Goal: Information Seeking & Learning: Learn about a topic

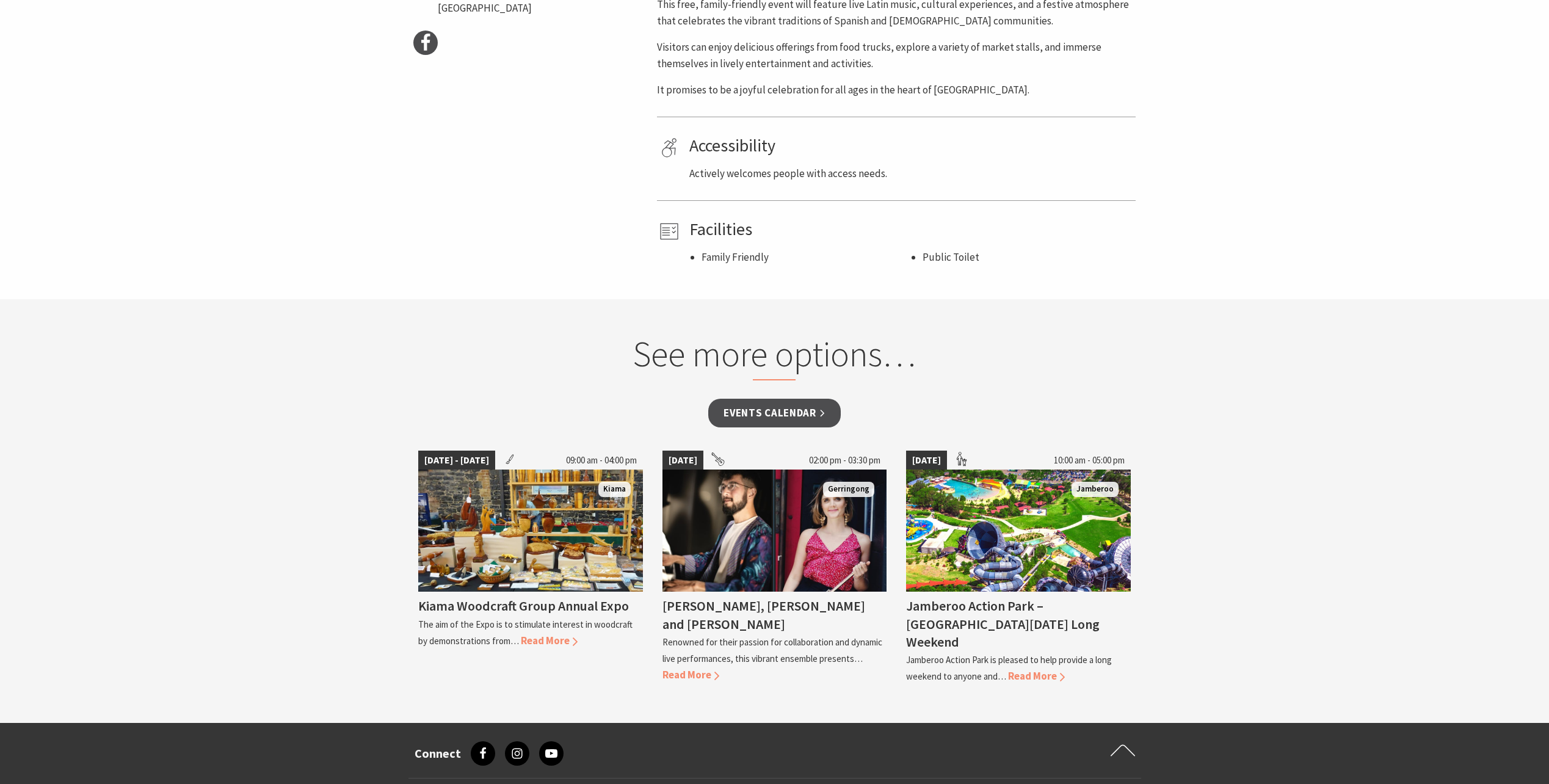
scroll to position [672, 0]
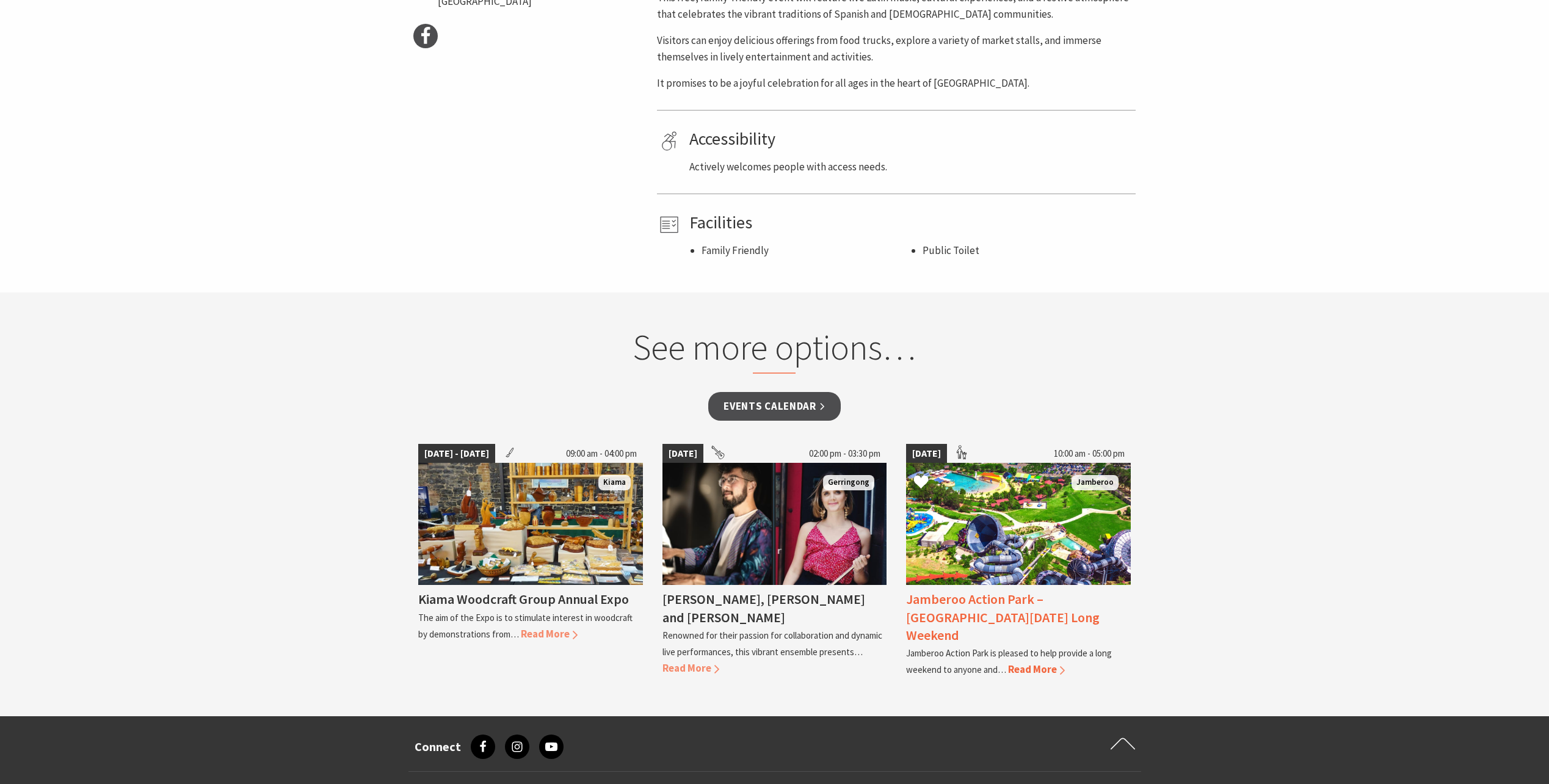
click at [985, 600] on h4 "Jamberoo Action Park – [GEOGRAPHIC_DATA][DATE] Long Weekend" at bounding box center [1002, 616] width 193 height 53
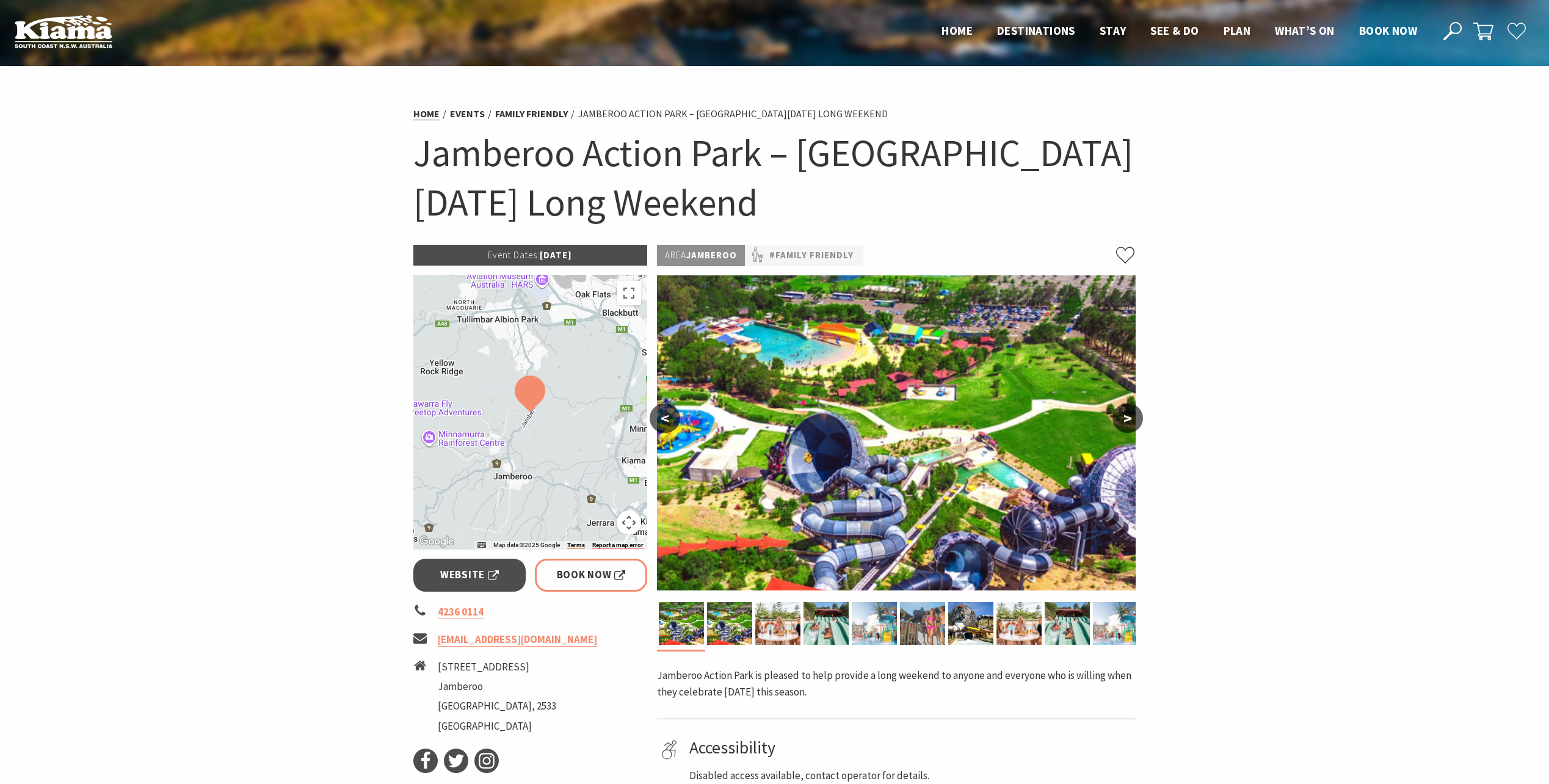
click at [431, 111] on link "Home" at bounding box center [426, 113] width 26 height 12
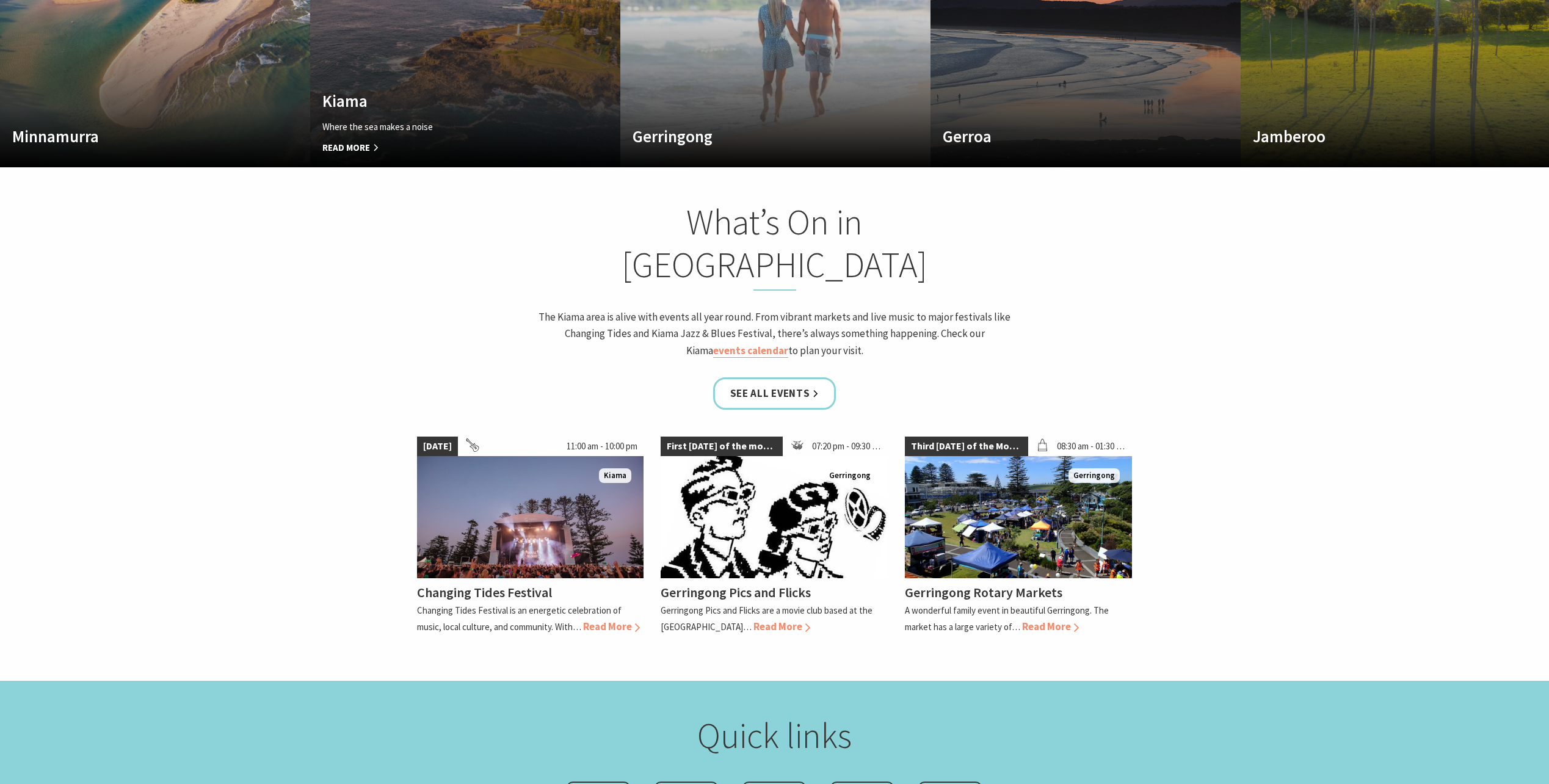
scroll to position [1099, 0]
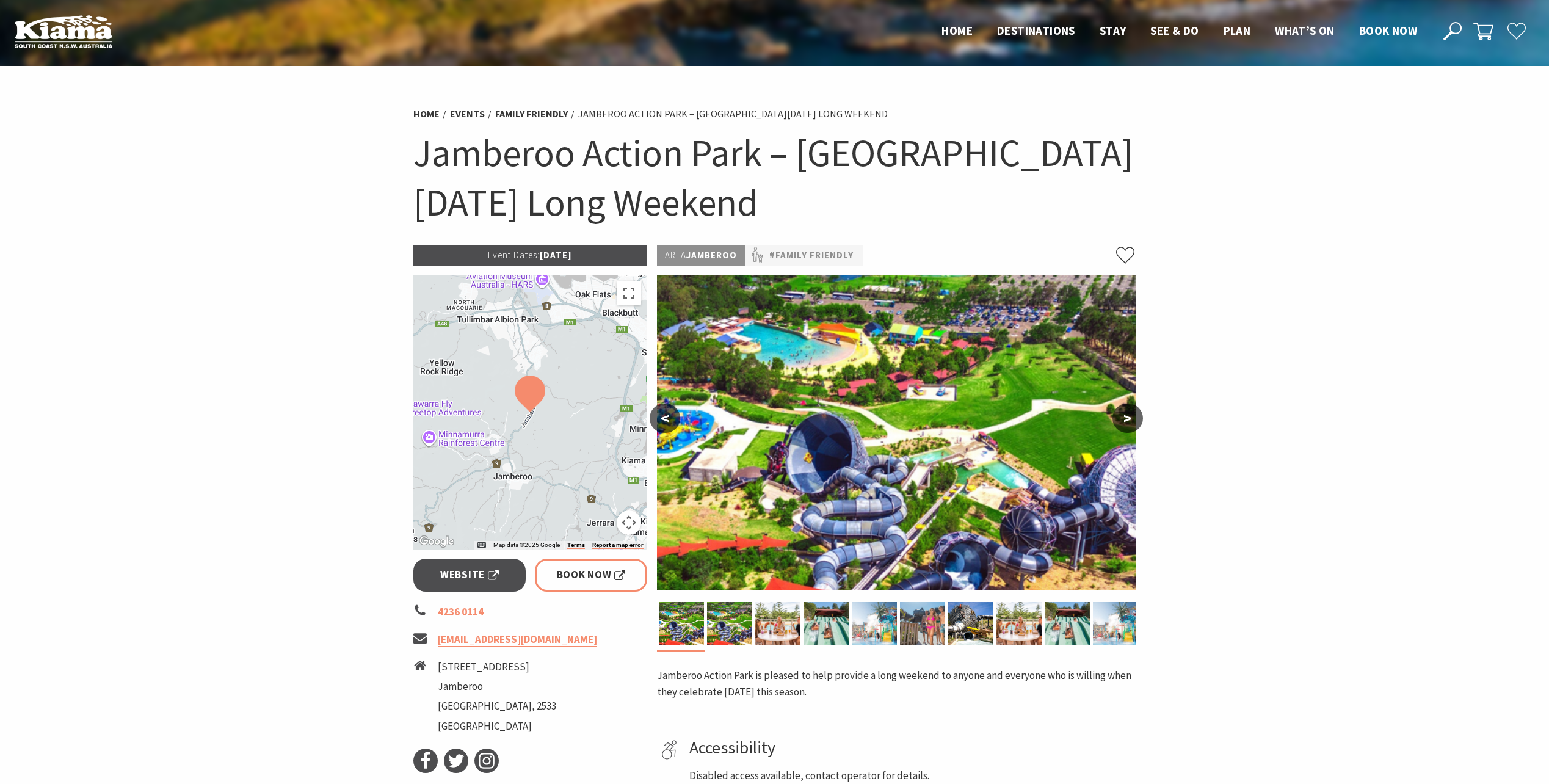
click at [531, 116] on link "Family Friendly" at bounding box center [531, 113] width 73 height 12
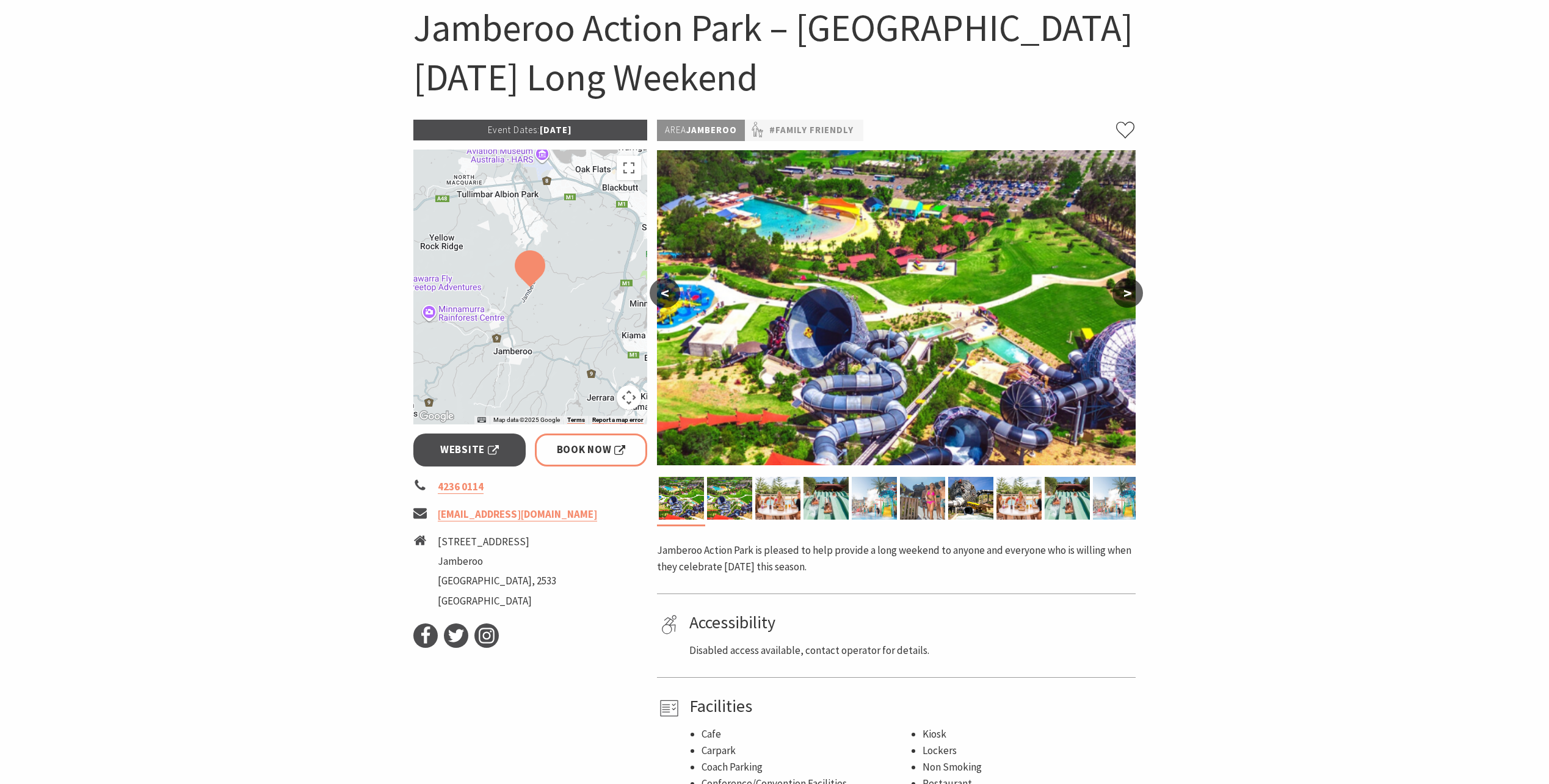
scroll to position [184, 0]
